Goal: Book appointment/travel/reservation

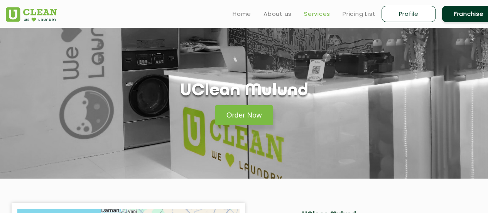
click at [307, 13] on link "Services" at bounding box center [317, 13] width 26 height 9
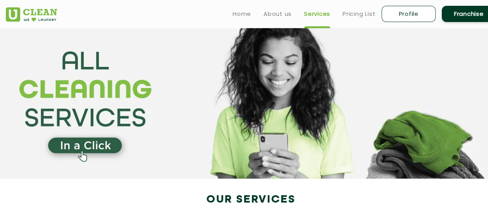
click at [75, 144] on section at bounding box center [244, 103] width 488 height 151
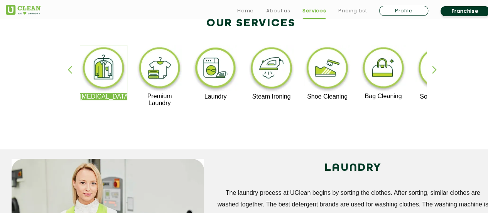
scroll to position [193, 0]
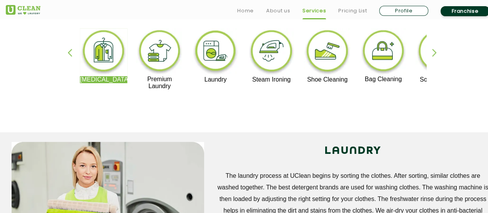
click at [435, 50] on div "button" at bounding box center [438, 59] width 12 height 21
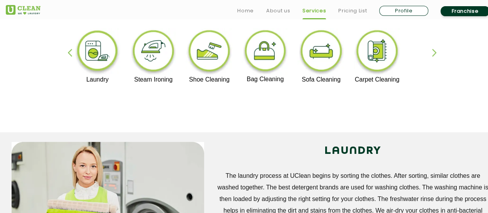
click at [88, 53] on img at bounding box center [97, 52] width 47 height 48
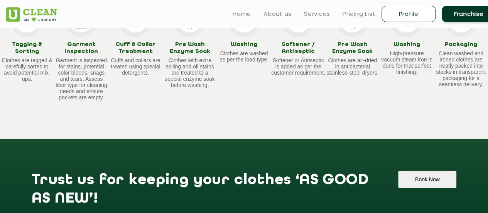
scroll to position [888, 0]
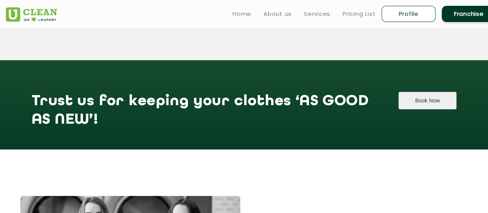
click at [403, 109] on button "Book Now" at bounding box center [428, 100] width 58 height 17
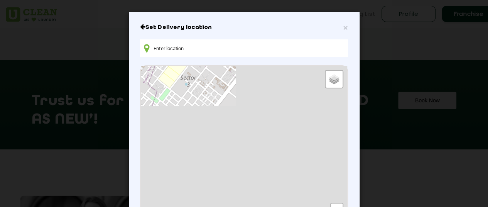
click at [176, 51] on input "text" at bounding box center [244, 47] width 208 height 17
type input "mulund"
click at [343, 25] on span "×" at bounding box center [345, 27] width 5 height 9
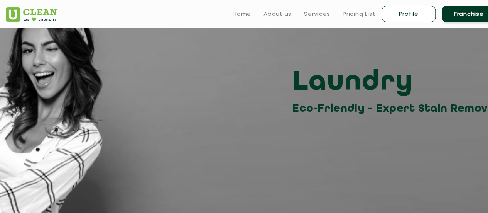
scroll to position [0, 0]
